Goal: Task Accomplishment & Management: Complete application form

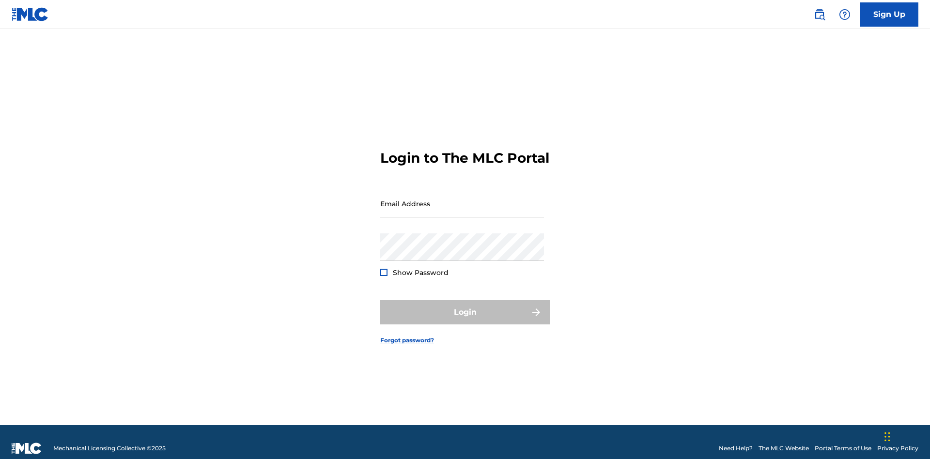
scroll to position [13, 0]
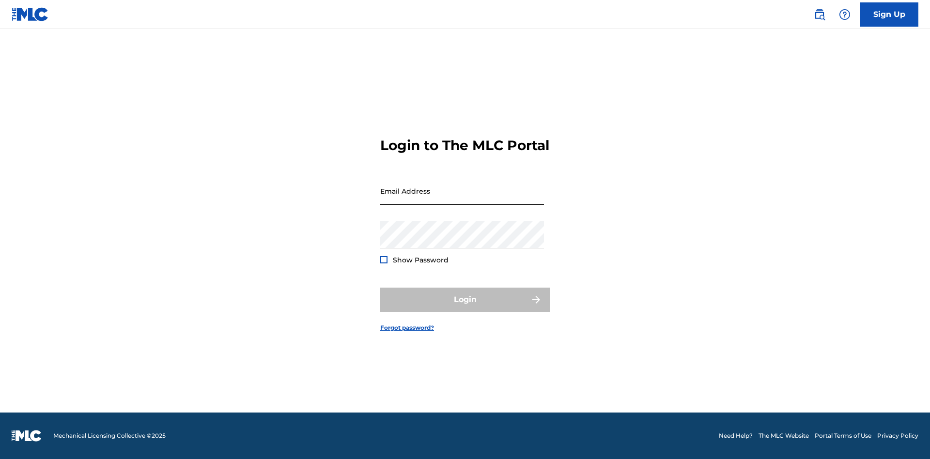
click at [462, 199] on input "Email Address" at bounding box center [462, 191] width 164 height 28
type input "[PERSON_NAME][EMAIL_ADDRESS][PERSON_NAME][DOMAIN_NAME]"
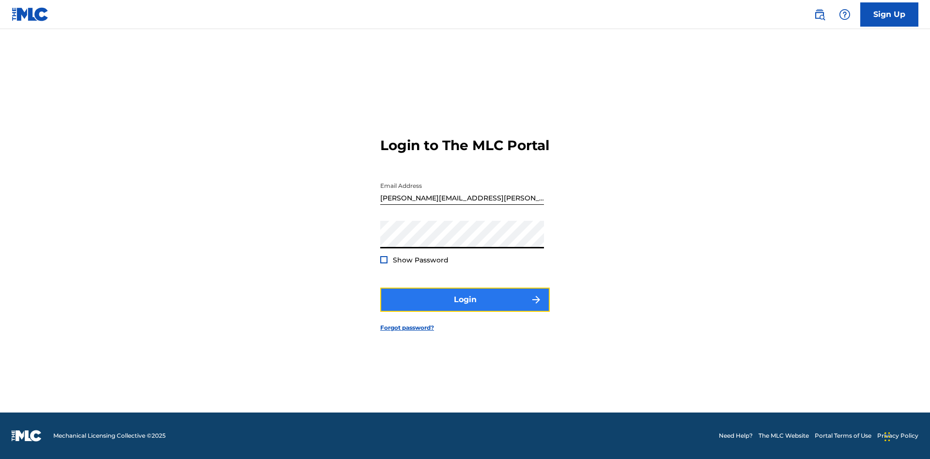
click at [465, 308] on button "Login" at bounding box center [465, 300] width 170 height 24
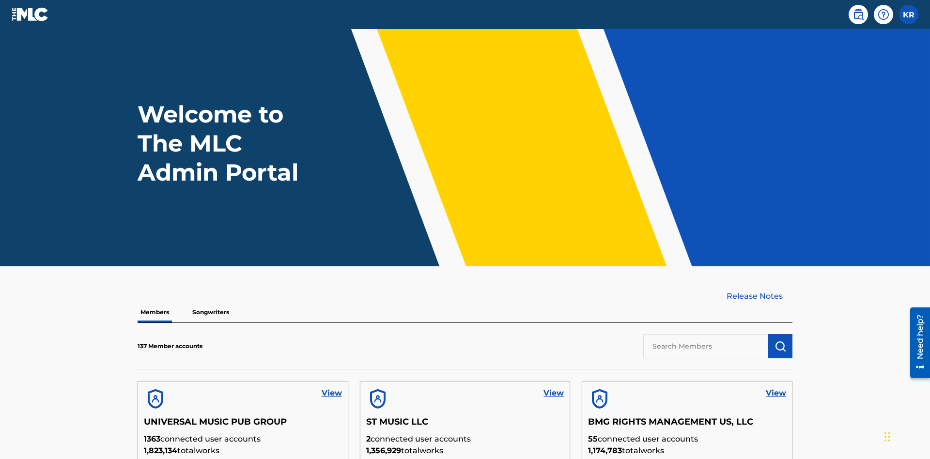
click at [706, 334] on input "text" at bounding box center [705, 346] width 125 height 24
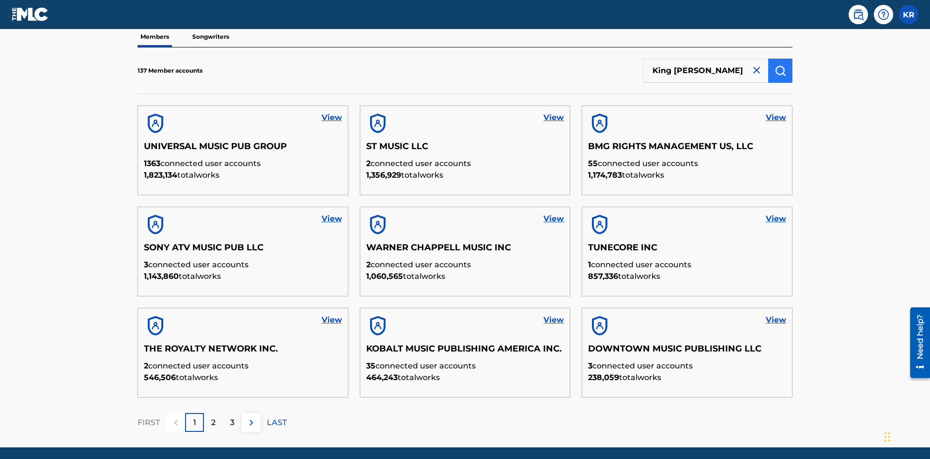
type input "King [PERSON_NAME]"
click at [780, 65] on img "submit" at bounding box center [780, 71] width 12 height 12
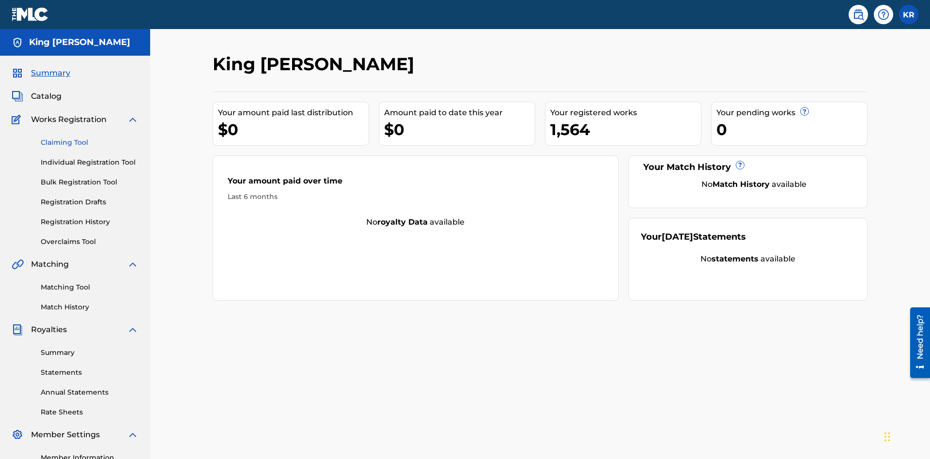
click at [90, 138] on link "Claiming Tool" at bounding box center [90, 143] width 98 height 10
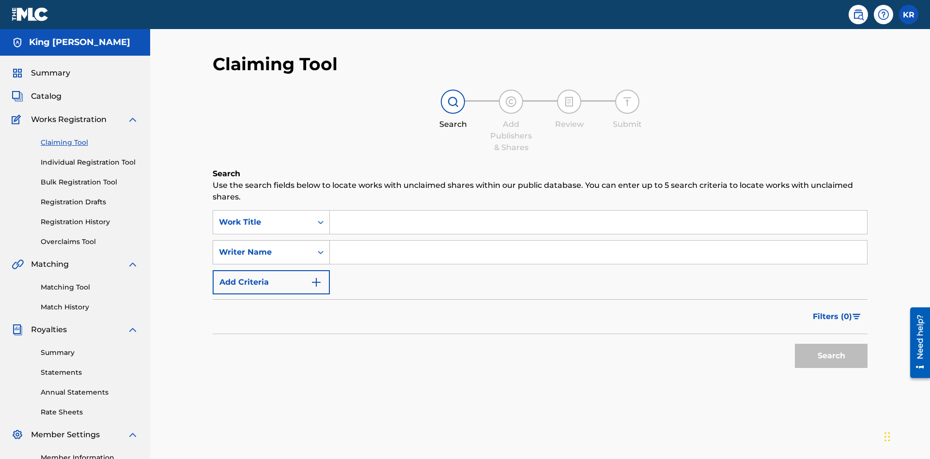
click at [263, 247] on div "Writer Name" at bounding box center [262, 253] width 87 height 12
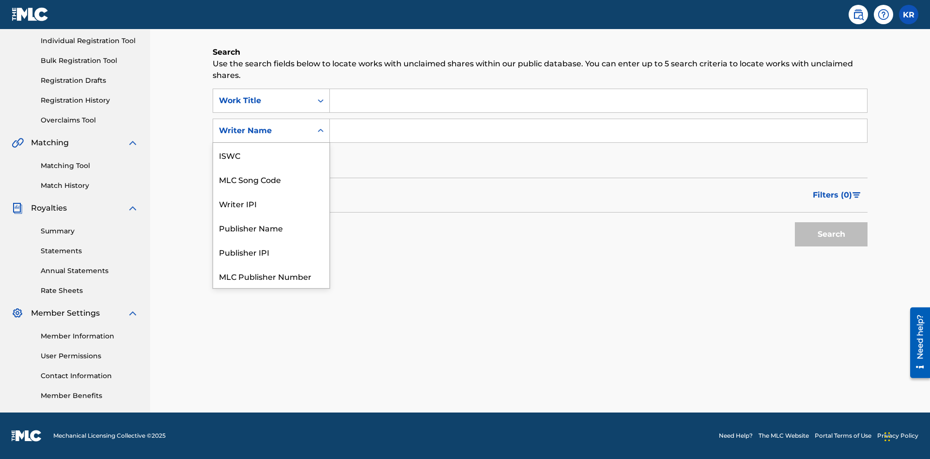
scroll to position [24, 0]
click at [271, 155] on div "MLC Song Code" at bounding box center [271, 155] width 116 height 24
click at [598, 101] on input "Search Form" at bounding box center [598, 100] width 537 height 23
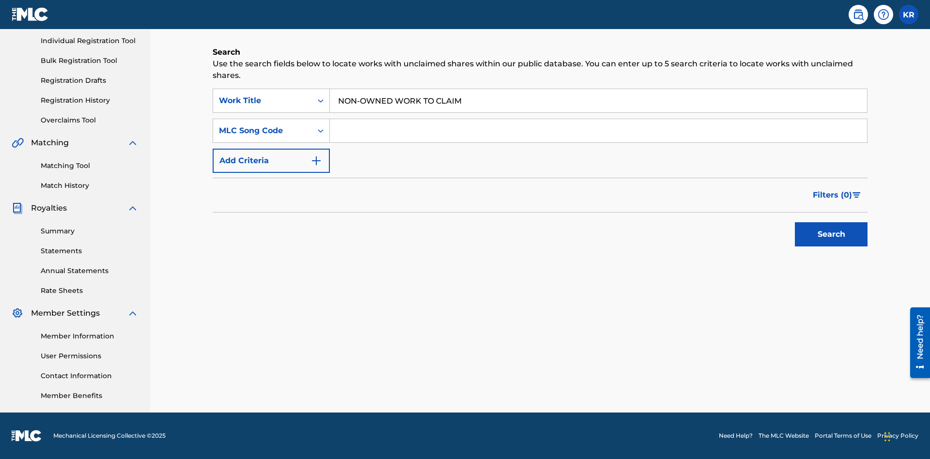
type input "NON-OWNED WORK TO CLAIM"
click at [598, 131] on input "Search Form" at bounding box center [598, 130] width 537 height 23
type input "RB0ZQR"
click at [831, 234] on button "Search" at bounding box center [831, 234] width 73 height 24
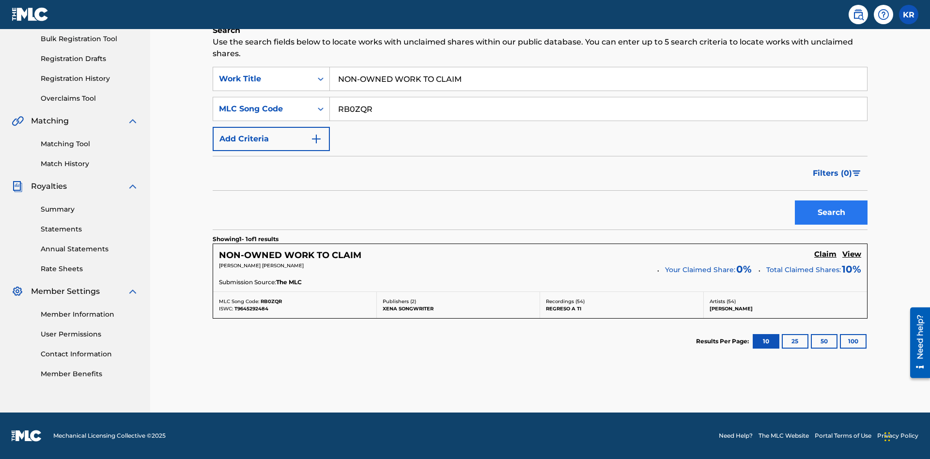
scroll to position [243, 0]
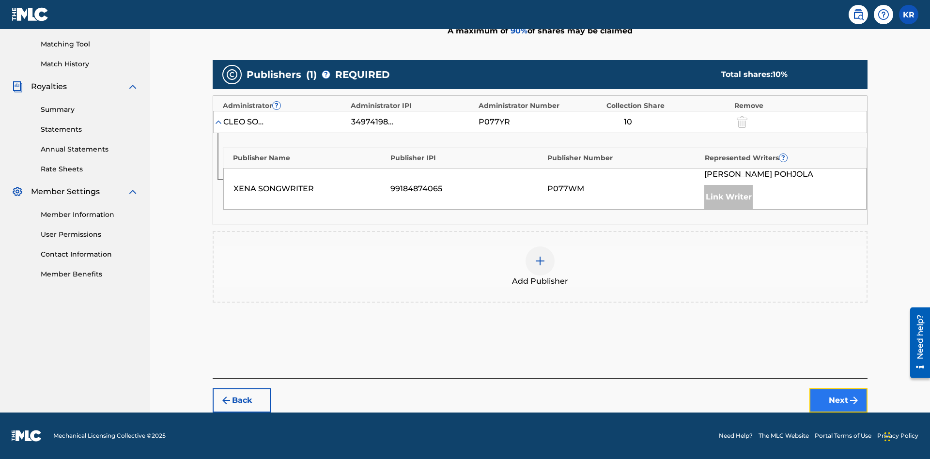
click at [838, 401] on button "Next" at bounding box center [838, 400] width 58 height 24
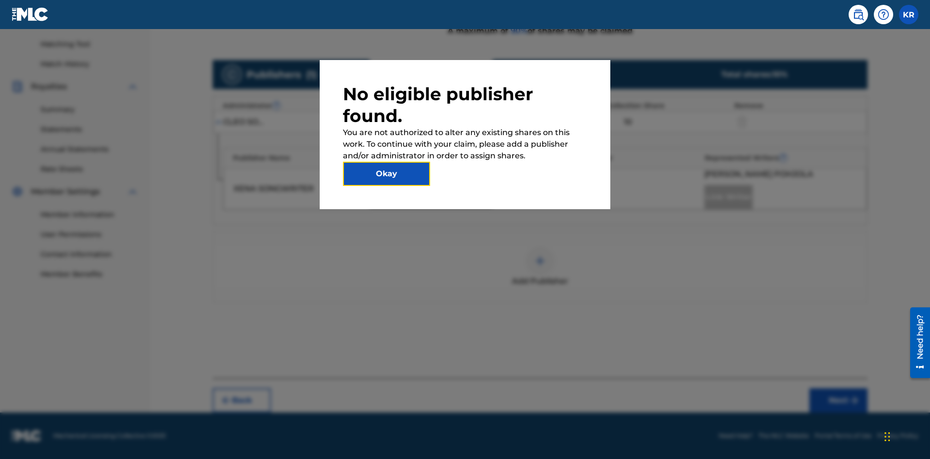
click at [387, 174] on button "Okay" at bounding box center [386, 174] width 87 height 24
click at [540, 261] on img at bounding box center [540, 261] width 12 height 12
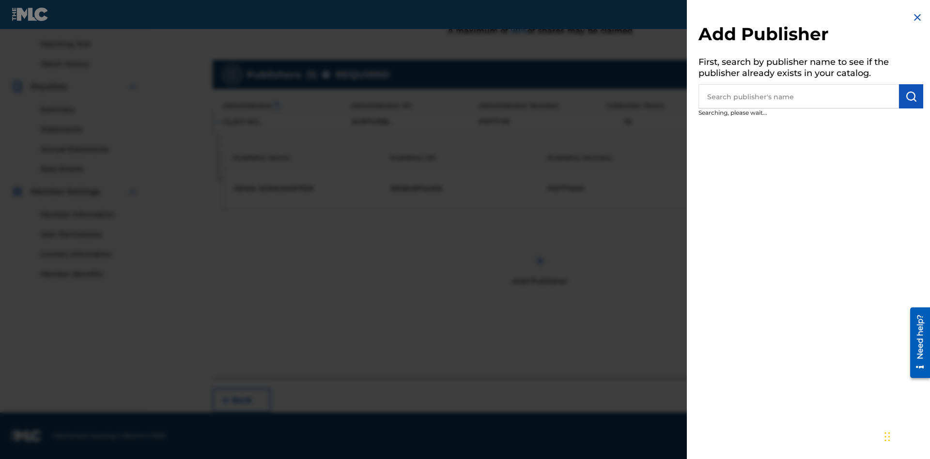
click at [799, 96] on input "text" at bounding box center [798, 96] width 201 height 24
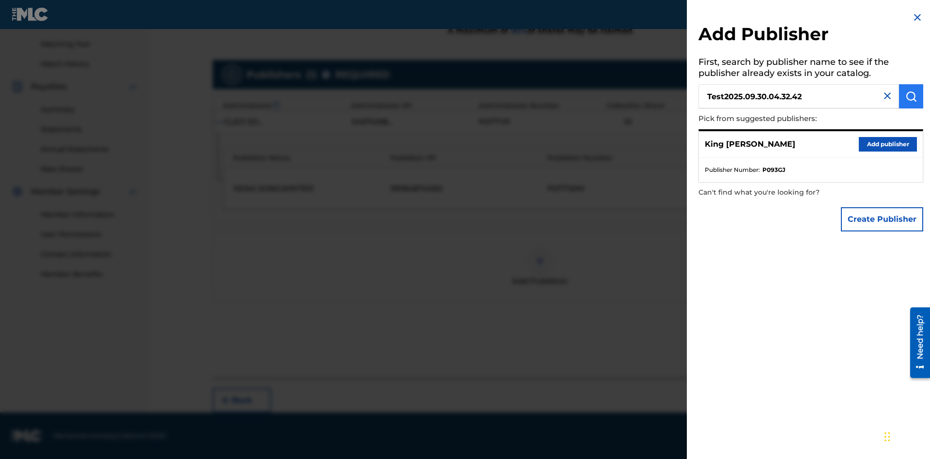
type input "Test2025.09.30.04.32.42"
click at [911, 96] on img "submit" at bounding box center [911, 97] width 12 height 12
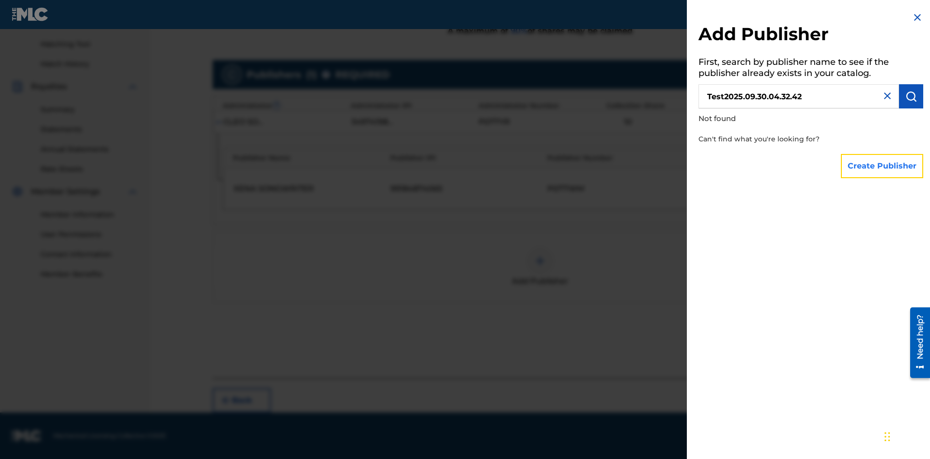
click at [882, 166] on button "Create Publisher" at bounding box center [882, 166] width 82 height 24
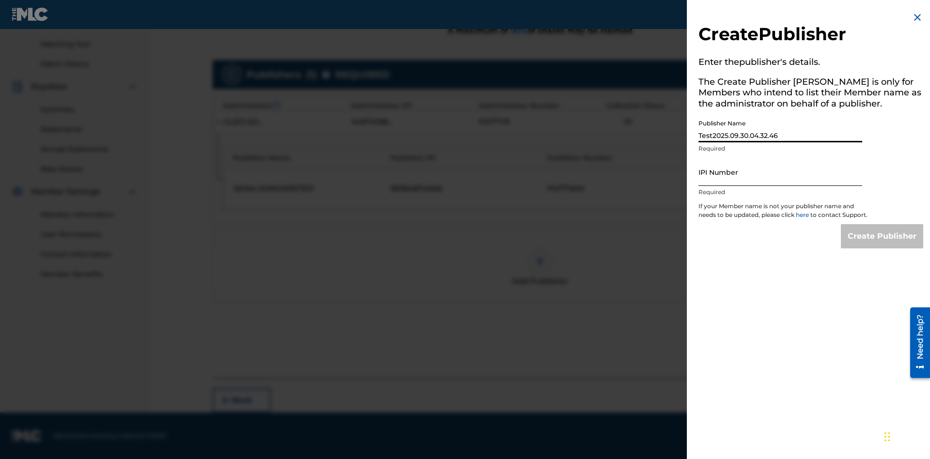
type input "Test2025.09.30.04.32.46"
click at [780, 172] on input "IPI Number" at bounding box center [780, 172] width 164 height 28
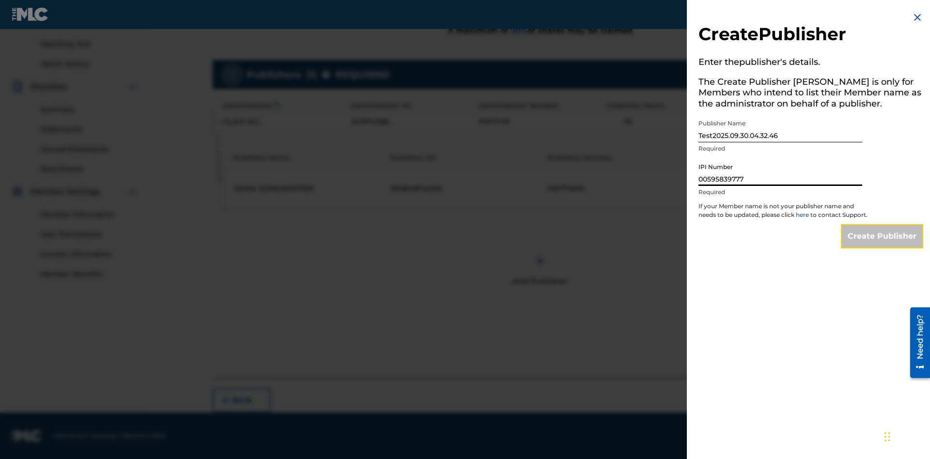
click at [882, 245] on input "Create Publisher" at bounding box center [882, 236] width 82 height 24
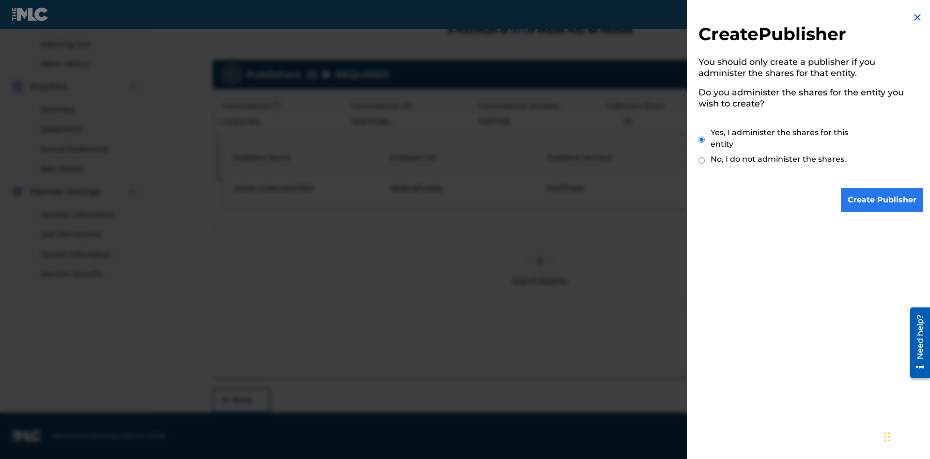
click at [702, 139] on input "Yes, I administer the shares for this entity" at bounding box center [701, 139] width 6 height 21
click at [882, 200] on input "Create Publisher" at bounding box center [882, 200] width 82 height 24
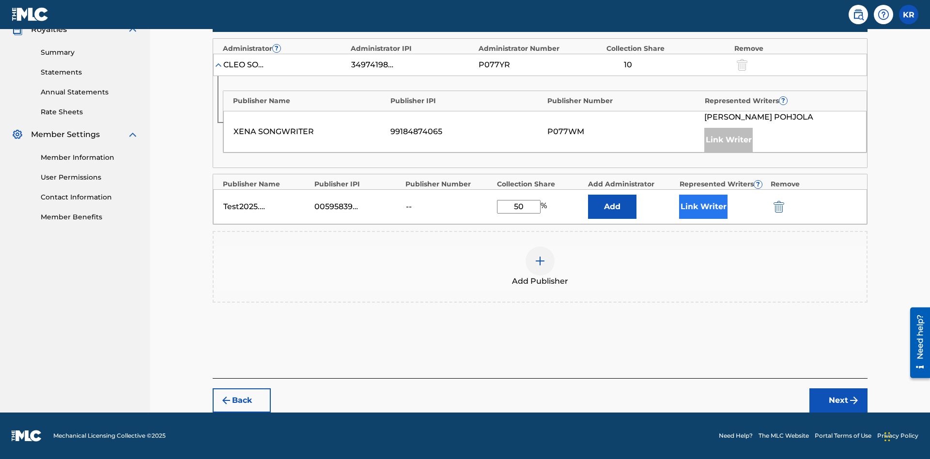
type input "50"
click at [703, 207] on button "Link Writer" at bounding box center [703, 207] width 48 height 24
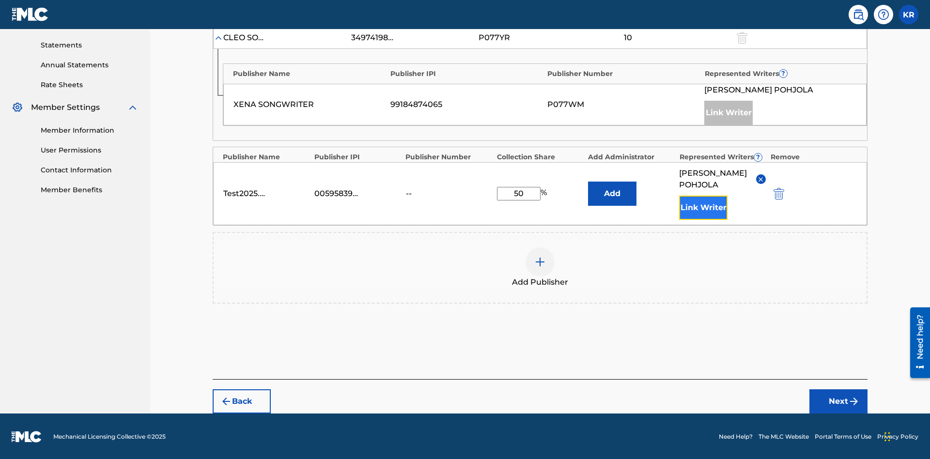
click at [703, 207] on button "Link Writer" at bounding box center [703, 208] width 48 height 24
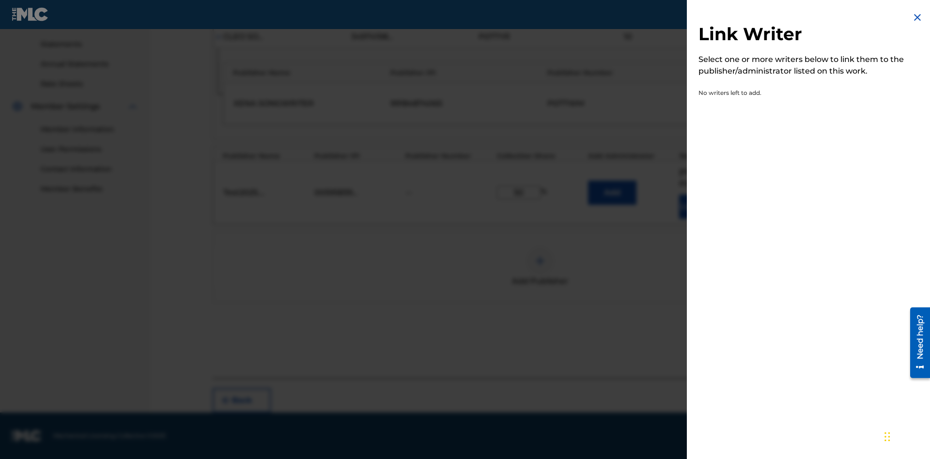
click at [917, 17] on img at bounding box center [918, 18] width 12 height 12
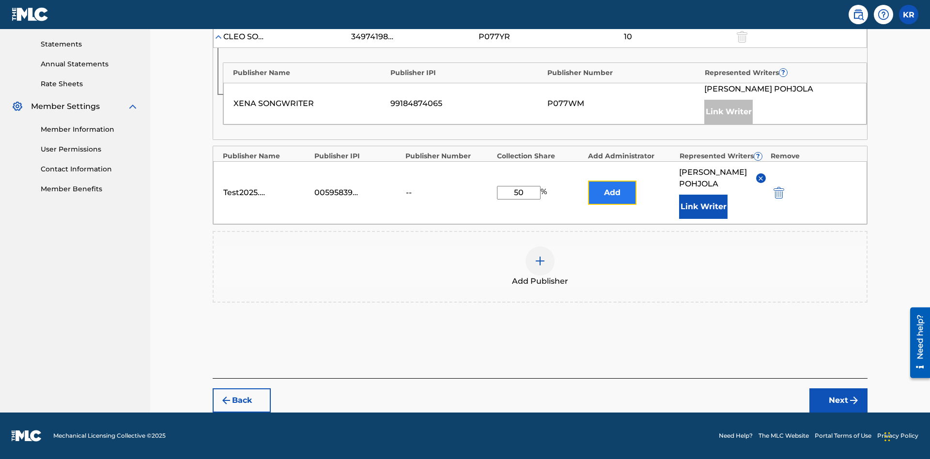
click at [612, 187] on button "Add" at bounding box center [612, 193] width 48 height 24
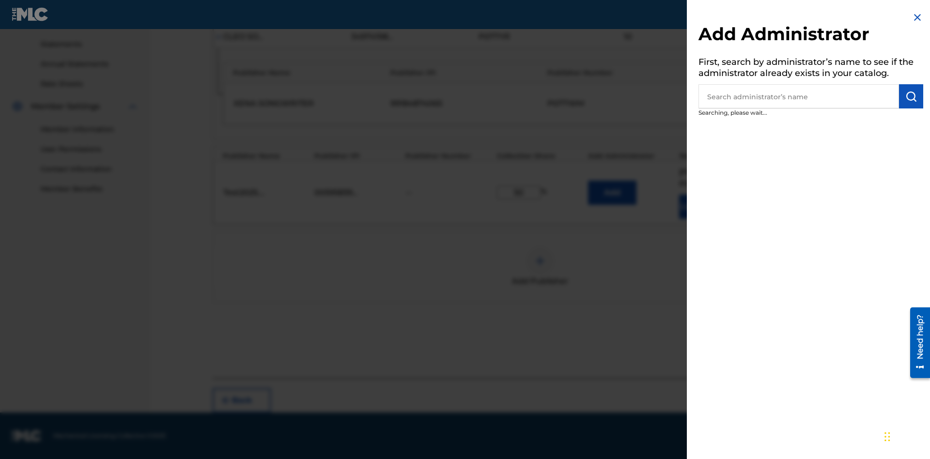
click at [799, 96] on input "text" at bounding box center [798, 96] width 201 height 24
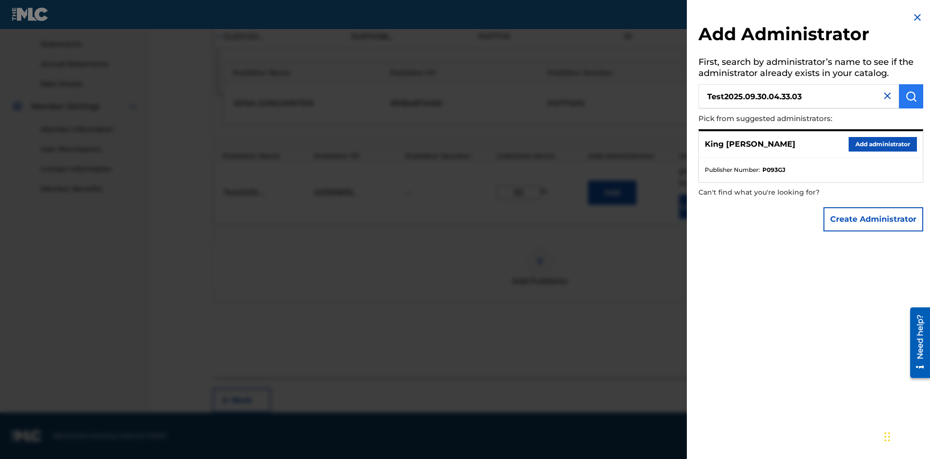
type input "Test2025.09.30.04.33.03"
click at [911, 96] on img "submit" at bounding box center [911, 97] width 12 height 12
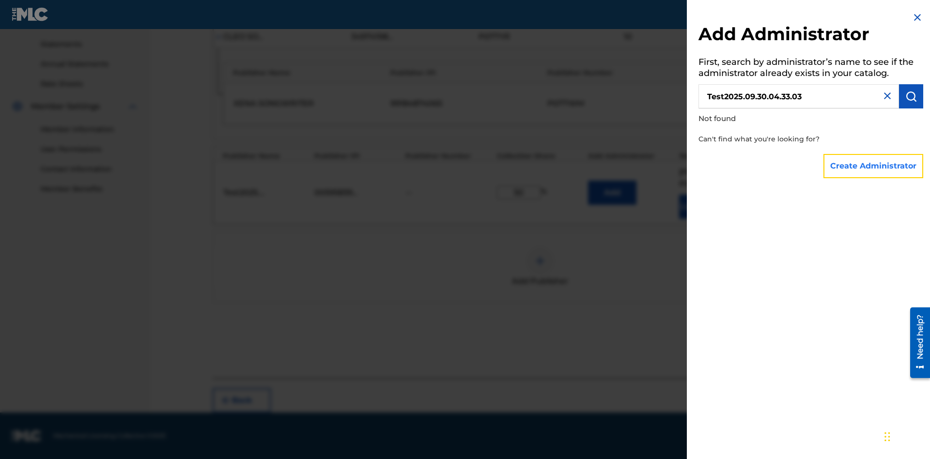
click at [874, 166] on button "Create Administrator" at bounding box center [873, 166] width 100 height 24
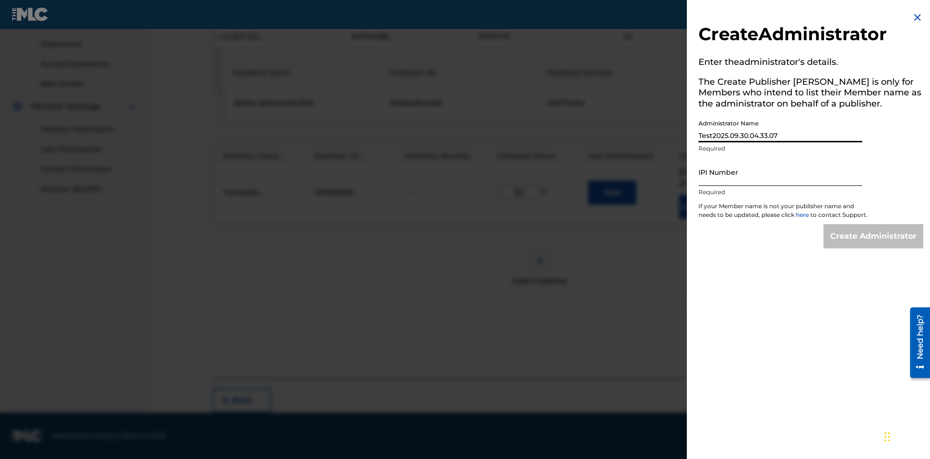
type input "Test2025.09.30.04.33.07"
click at [780, 172] on input "IPI Number" at bounding box center [780, 172] width 164 height 28
type input "00595839777"
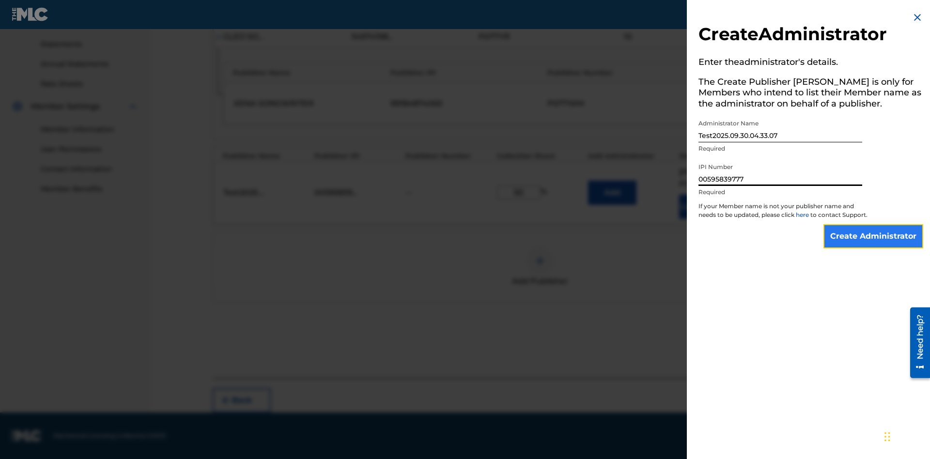
click at [874, 245] on input "Create Administrator" at bounding box center [873, 236] width 100 height 24
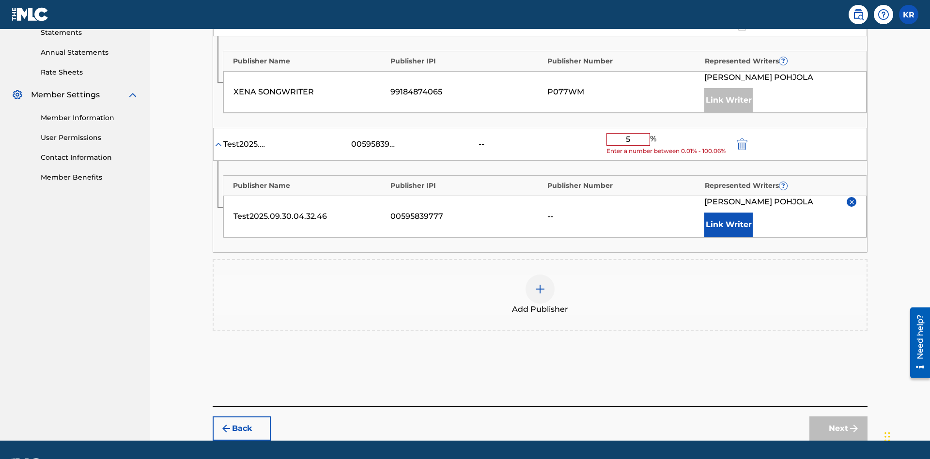
type input "50"
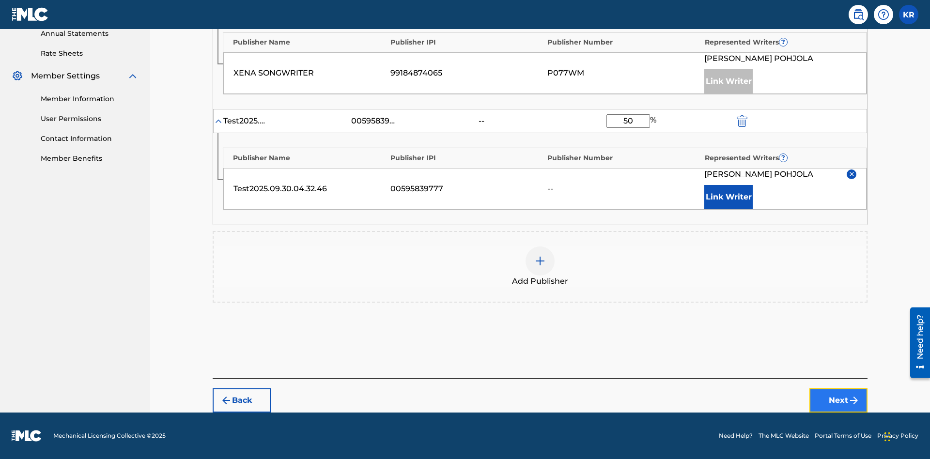
click at [838, 401] on button "Next" at bounding box center [838, 400] width 58 height 24
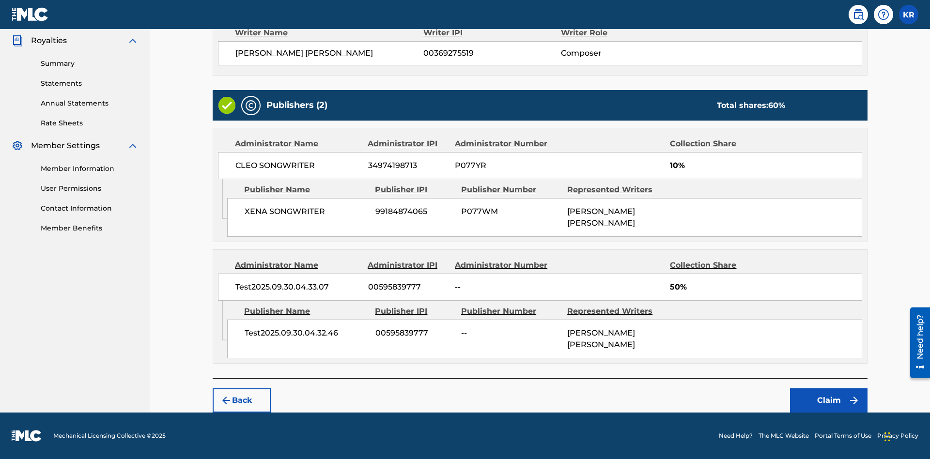
scroll to position [289, 0]
